Goal: Task Accomplishment & Management: Use online tool/utility

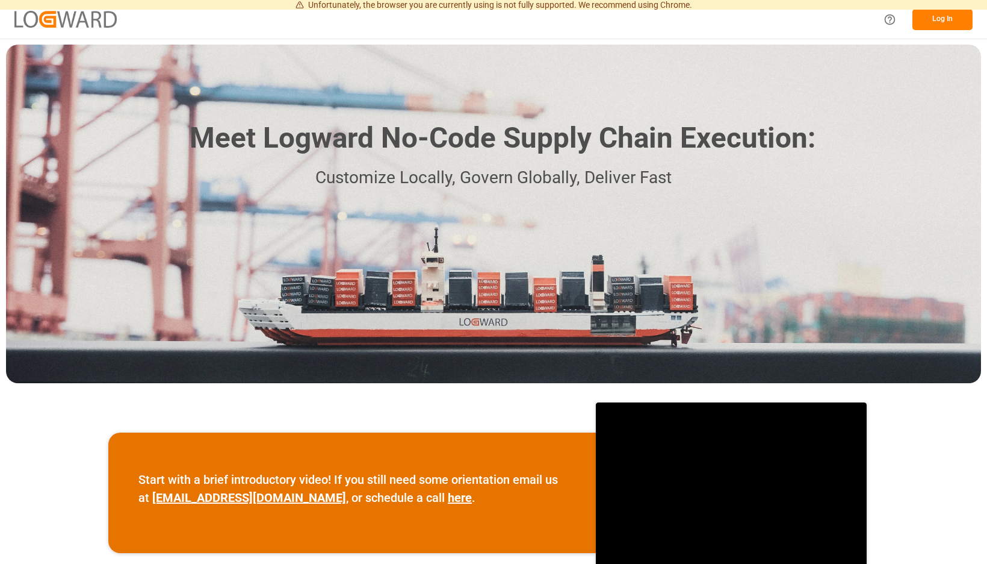
click at [948, 18] on button "Log In" at bounding box center [943, 19] width 60 height 21
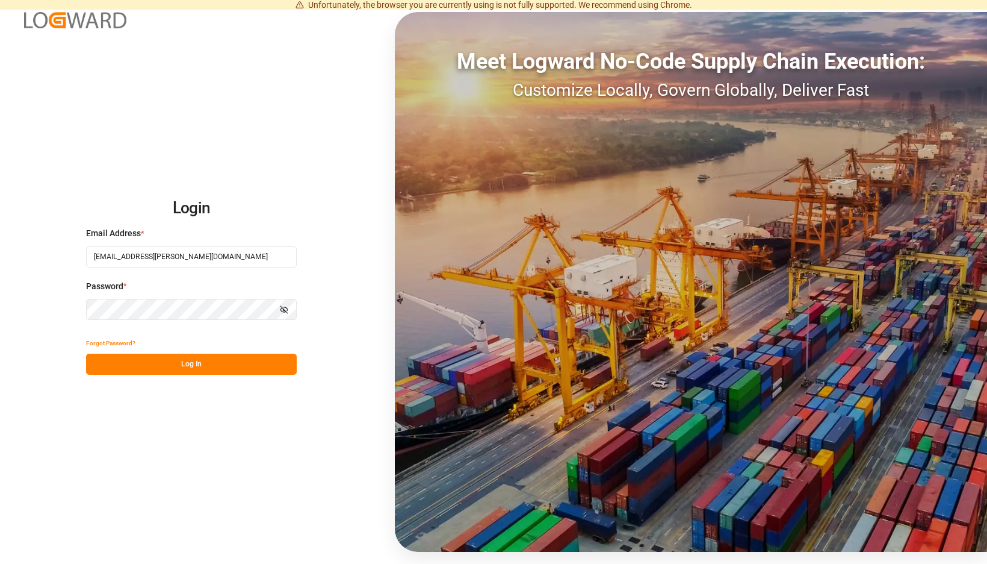
click at [280, 362] on button "Log In" at bounding box center [191, 363] width 211 height 21
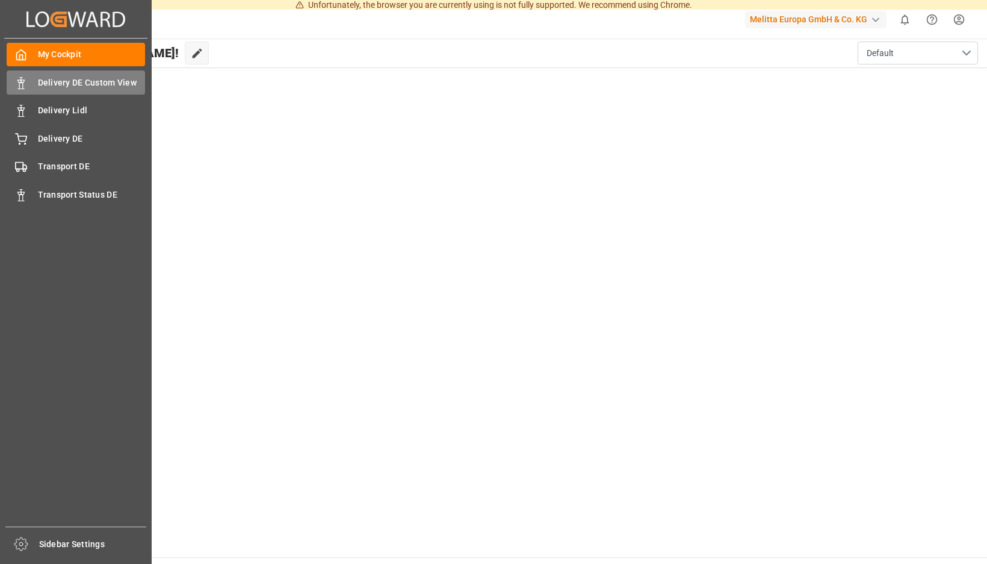
click at [25, 84] on icon at bounding box center [21, 83] width 12 height 12
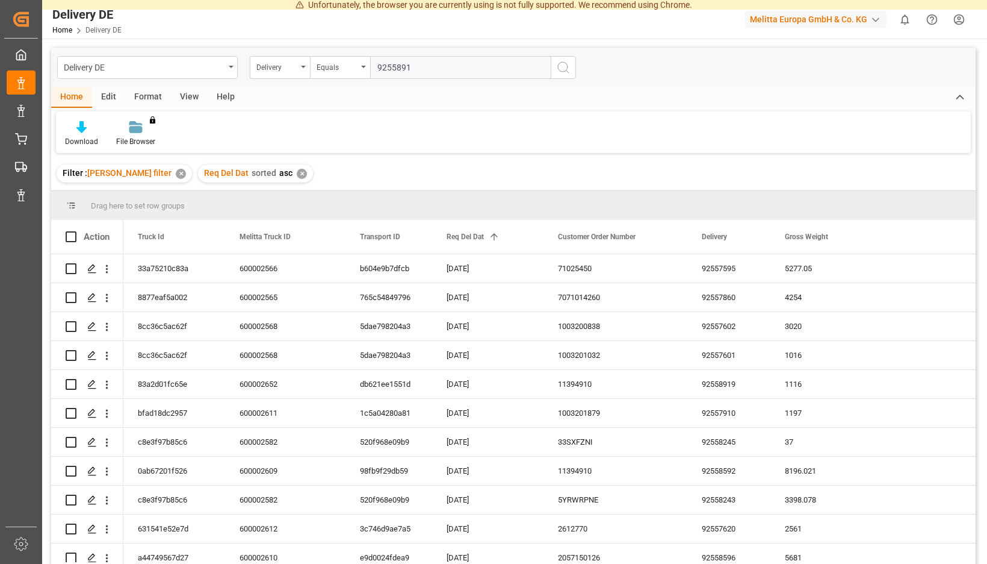
type input "92558919"
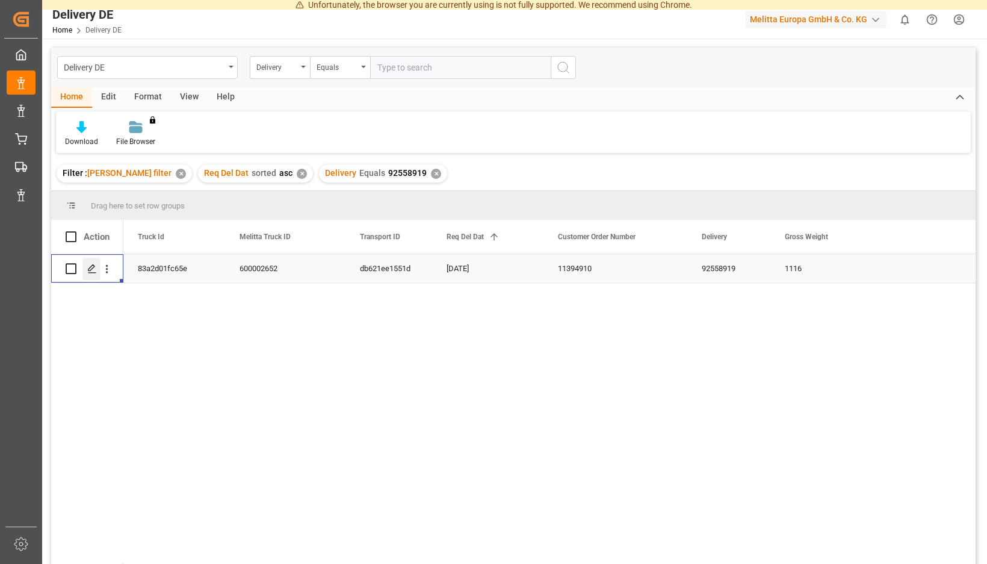
click at [97, 269] on icon "Press SPACE to select this row." at bounding box center [92, 269] width 10 height 10
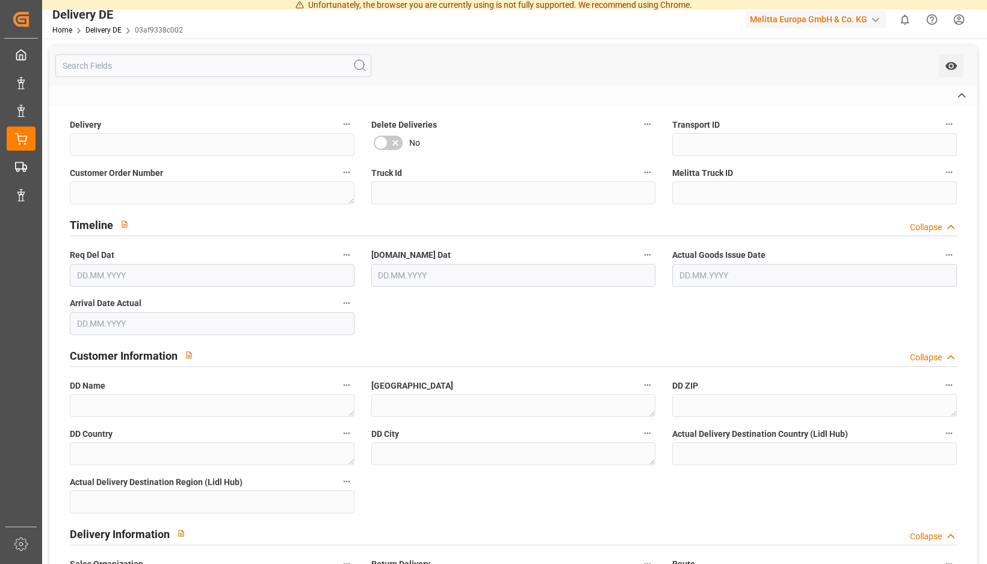
type input "92558919"
type input "db621ee1551d"
type textarea "11394910"
type input "83a2d01fc65e"
type input "600002652"
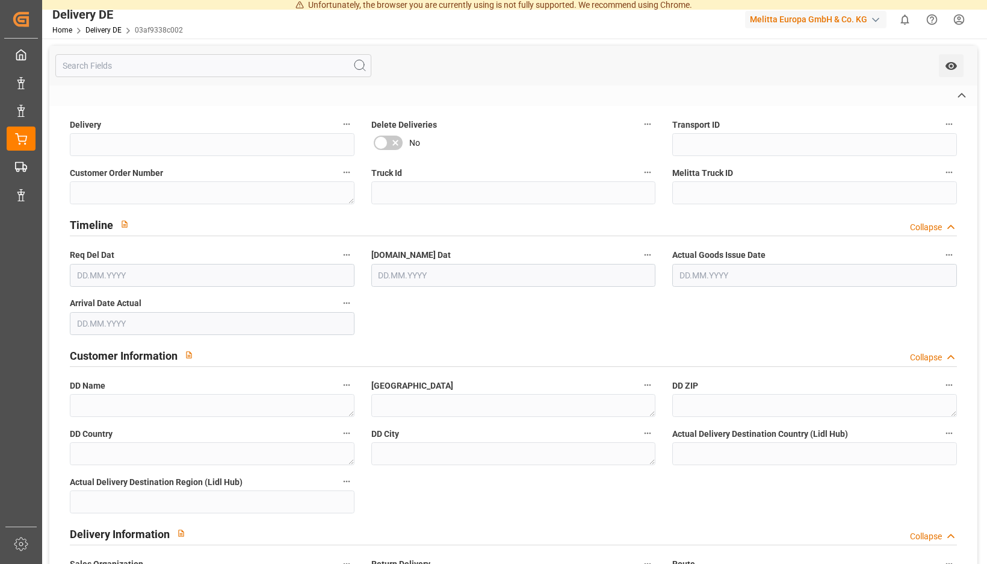
type textarea "EHG Suedwest Rastatt"
type textarea "Edekastr. 1"
type textarea "76437"
type textarea "DE"
type textarea "Rastatt"
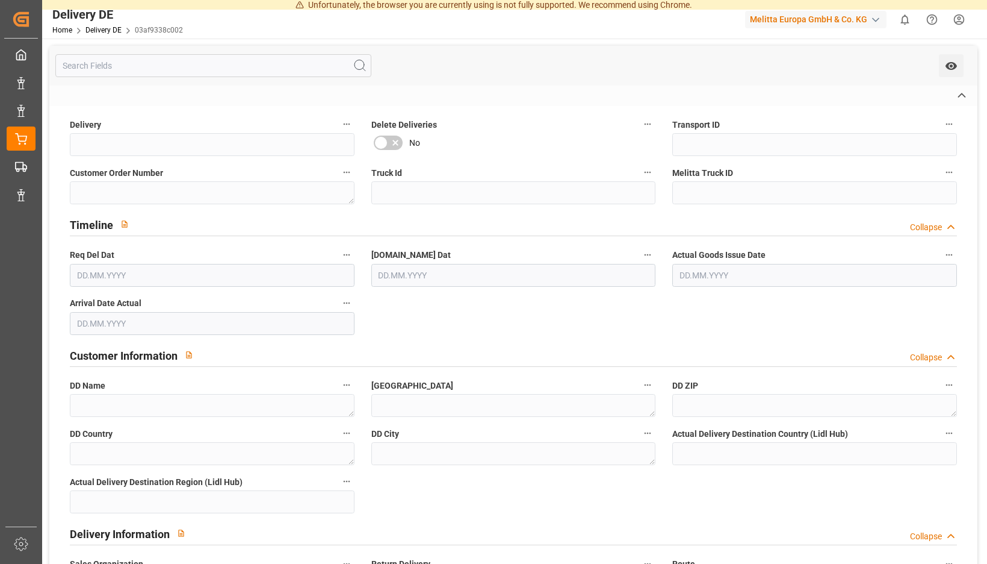
type textarea "1"
type input "DE_01"
type input "DAP"
type input "0"
type input "3"
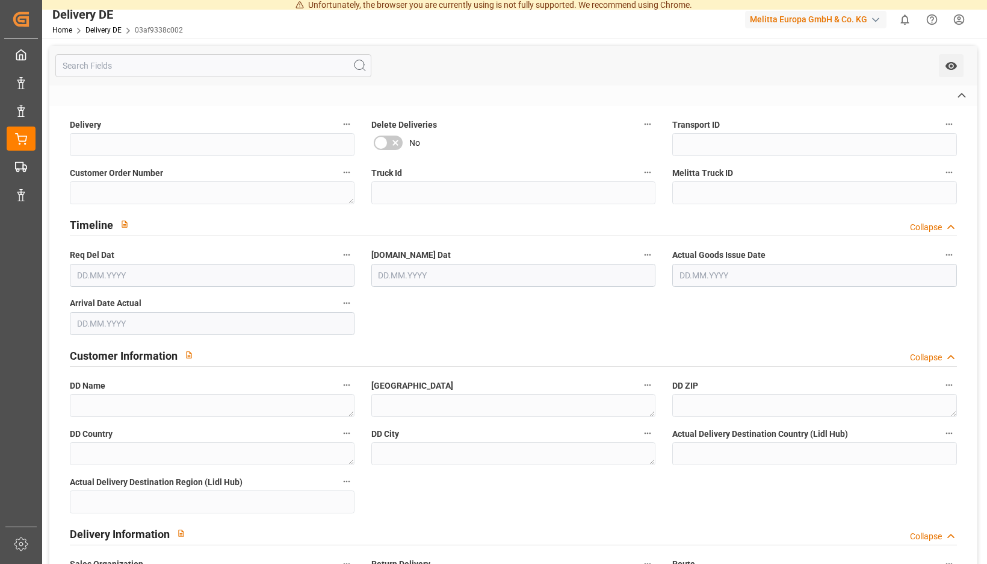
type input "926.208"
type input "1116"
type input "2920.32"
type textarea "Maximale Palettenhöhe 1,05 m"
type textarea "Sortenreine Paletten"
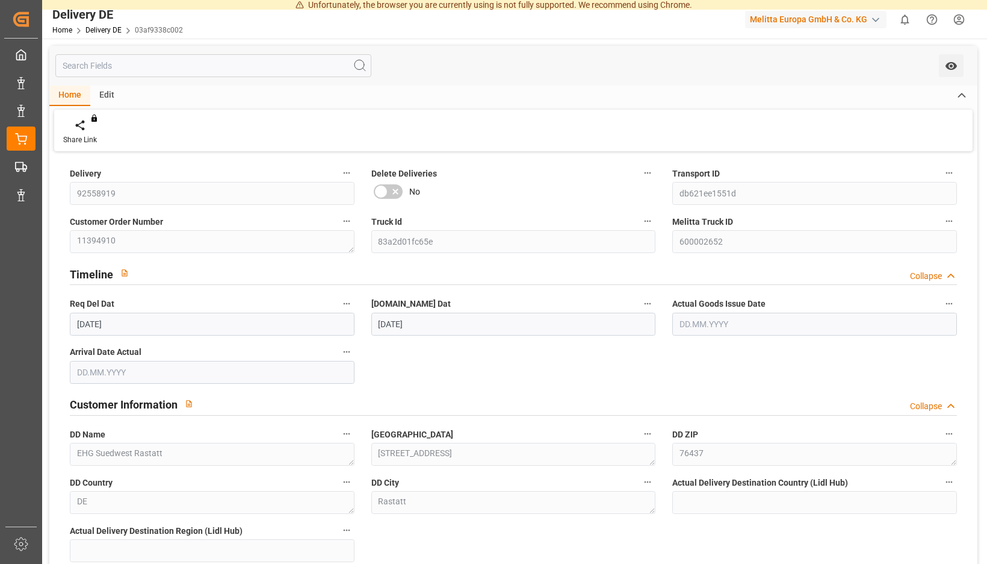
type input "19.09.2025"
type input "17.09.2025"
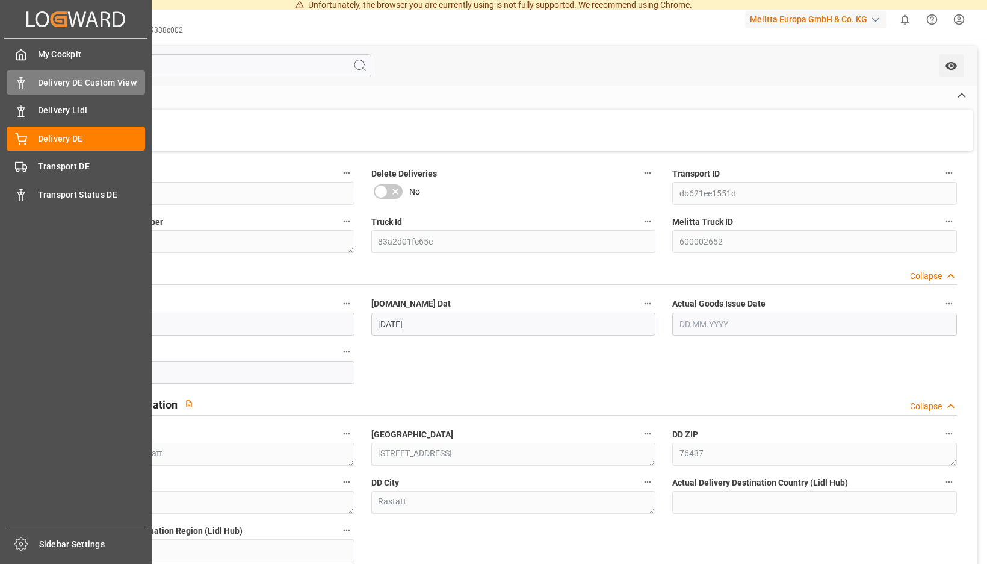
click at [25, 85] on icon at bounding box center [21, 83] width 12 height 12
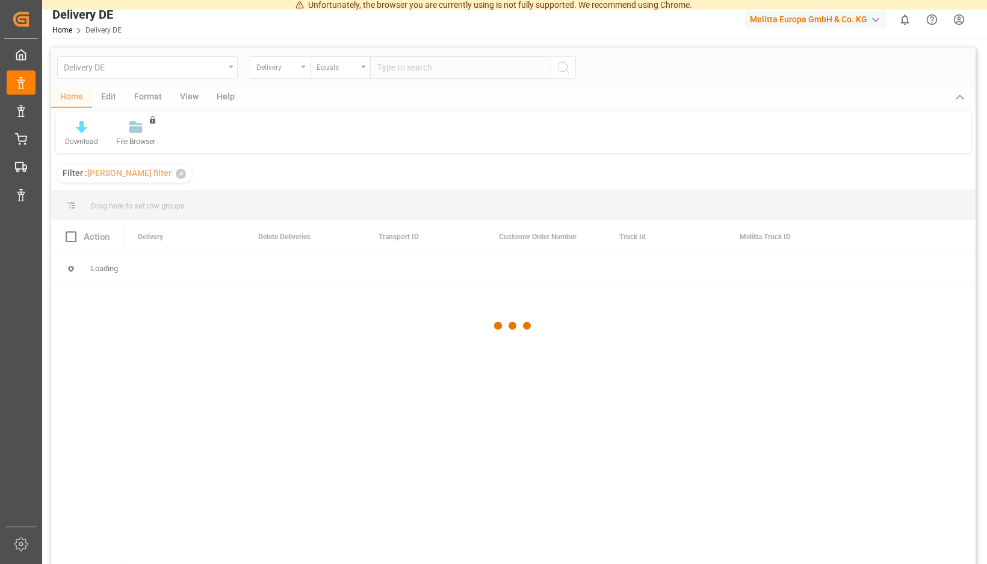
click at [535, 72] on input "text" at bounding box center [460, 67] width 181 height 23
type input "92558905"
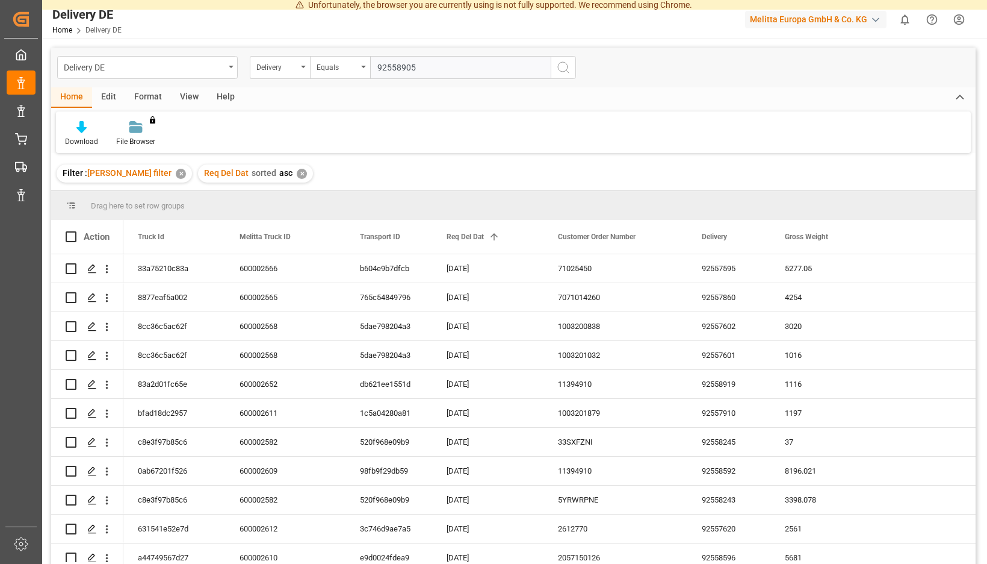
click at [551, 67] on input "92558905" at bounding box center [460, 67] width 181 height 23
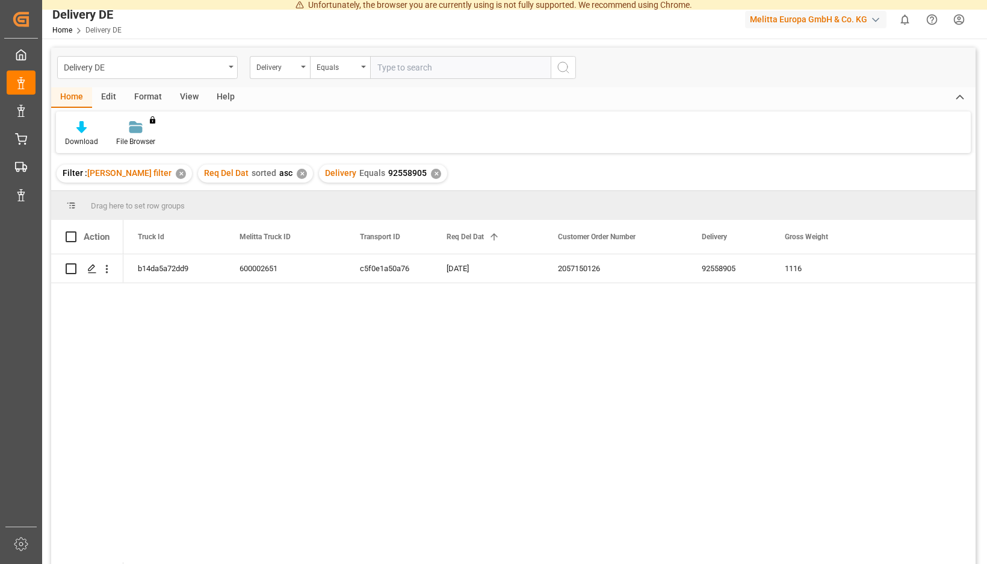
click at [441, 173] on div "✕" at bounding box center [436, 174] width 10 height 10
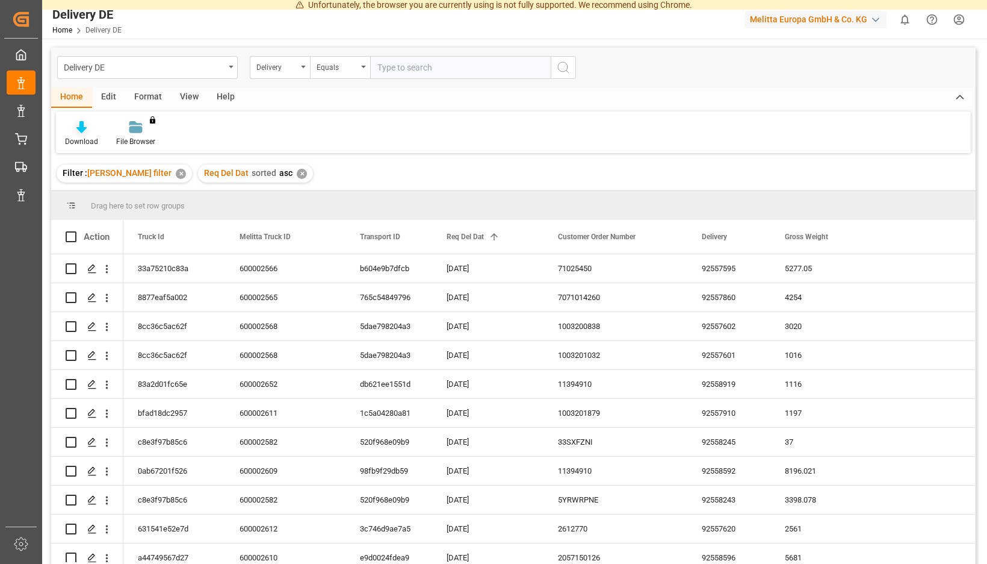
click at [98, 128] on div at bounding box center [81, 126] width 33 height 13
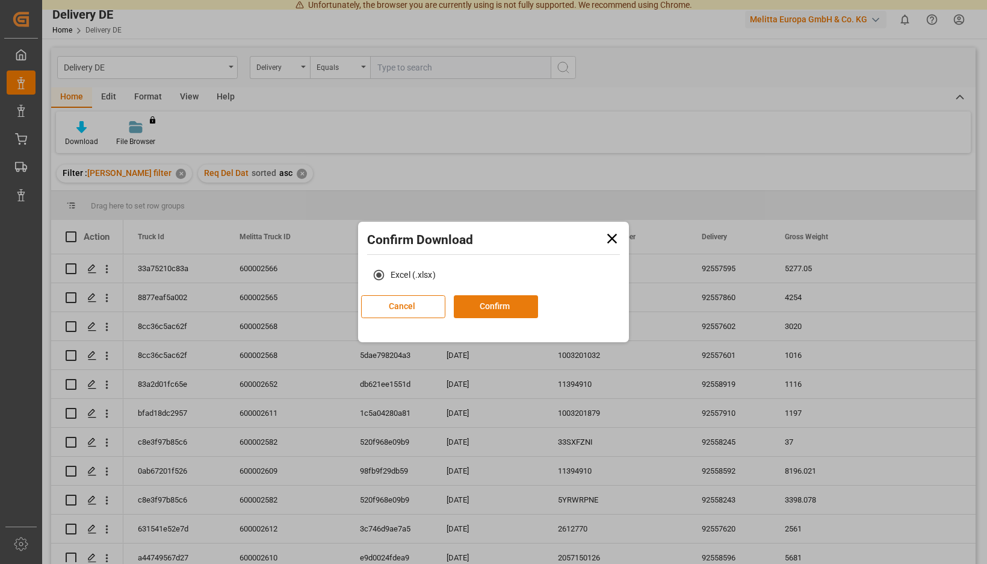
click at [507, 308] on button "Confirm" at bounding box center [496, 306] width 84 height 23
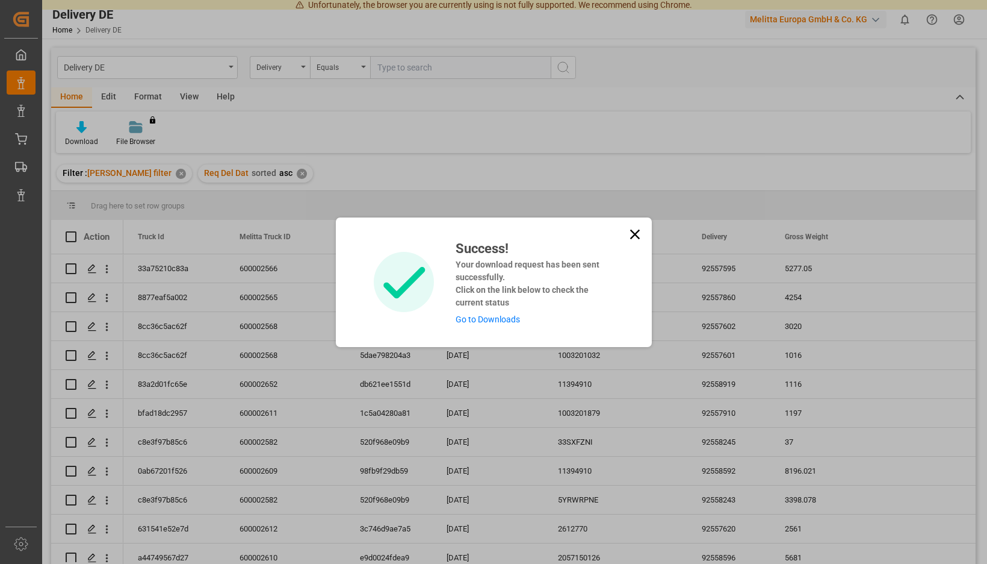
click at [495, 319] on link "Go to Downloads" at bounding box center [488, 319] width 64 height 10
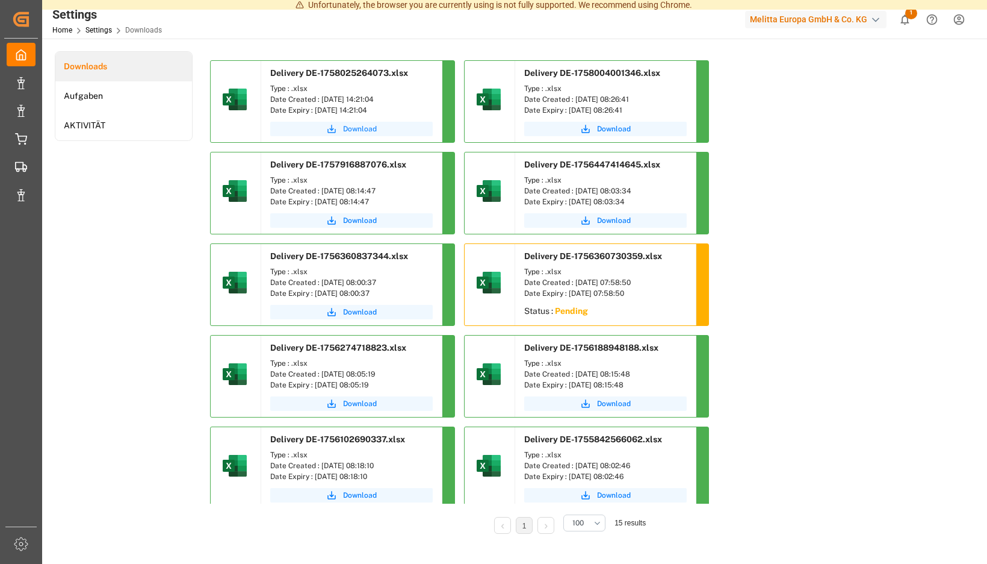
click at [377, 126] on span "Download" at bounding box center [360, 128] width 34 height 11
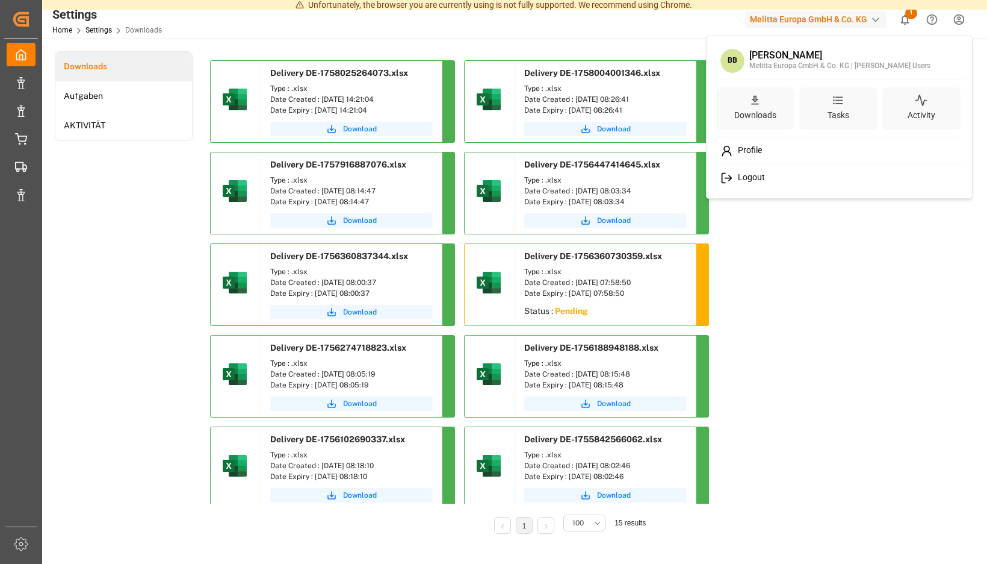
click at [747, 176] on span "Logout" at bounding box center [749, 177] width 32 height 11
